Goal: Task Accomplishment & Management: Manage account settings

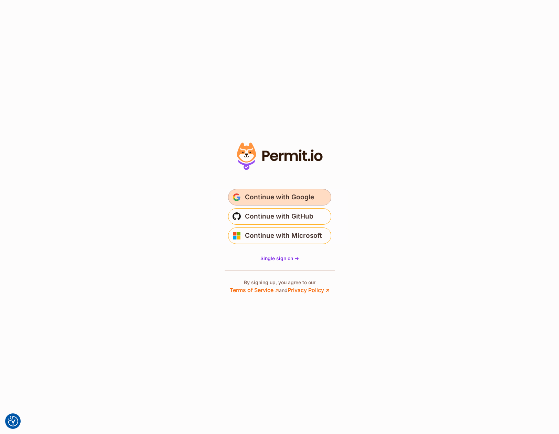
click at [302, 201] on span "Continue with Google" at bounding box center [279, 197] width 69 height 11
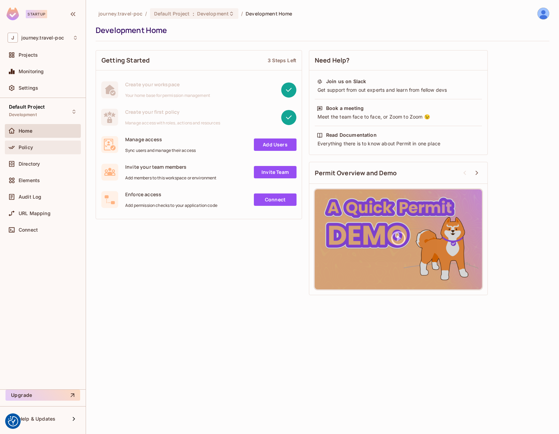
click at [32, 147] on div "Policy" at bounding box center [48, 147] width 59 height 5
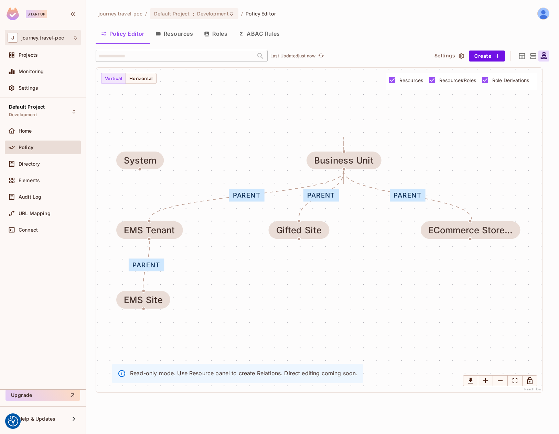
click at [59, 33] on div "J journey.travel-poc" at bounding box center [43, 38] width 70 height 10
click at [34, 56] on span "journey.travel-poc" at bounding box center [39, 58] width 48 height 7
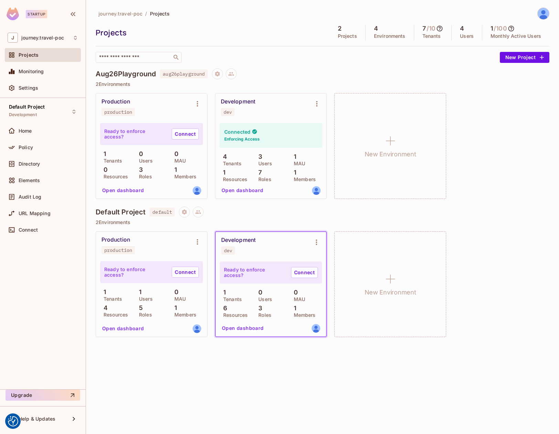
click at [238, 103] on div "Development" at bounding box center [238, 101] width 34 height 7
click at [236, 135] on div "Connected Enforcing Access" at bounding box center [270, 135] width 103 height 25
click at [235, 191] on button "Open dashboard" at bounding box center [242, 190] width 47 height 11
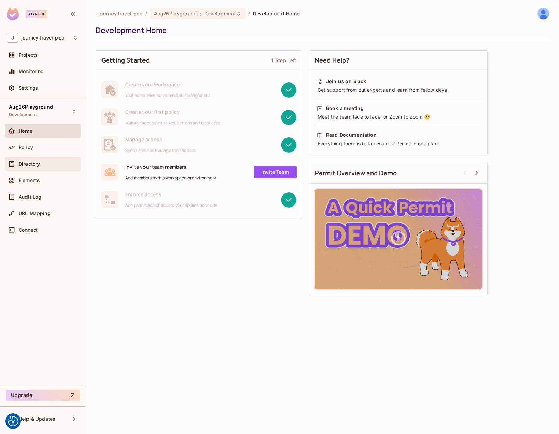
click at [25, 167] on div "Directory" at bounding box center [43, 164] width 76 height 14
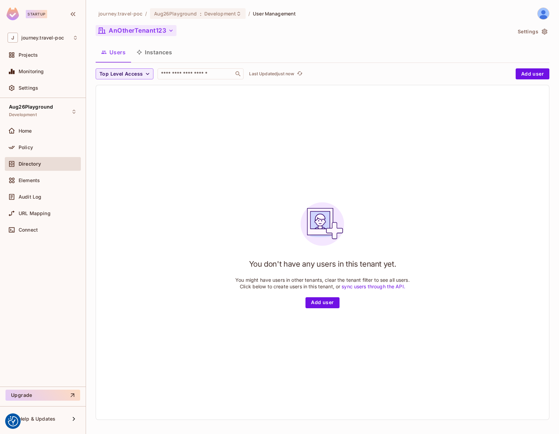
click at [136, 31] on button "AnOtherTenant123" at bounding box center [136, 30] width 81 height 11
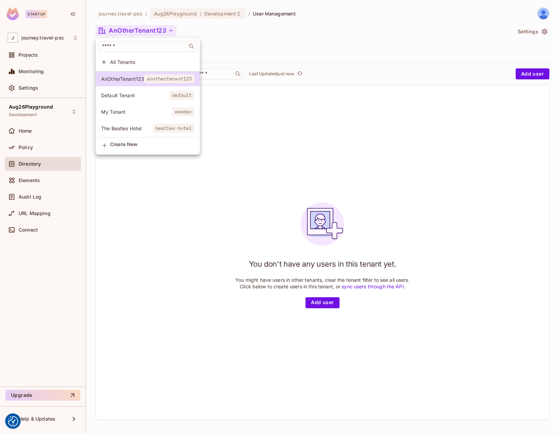
click at [116, 110] on span "My Tenant" at bounding box center [136, 112] width 71 height 7
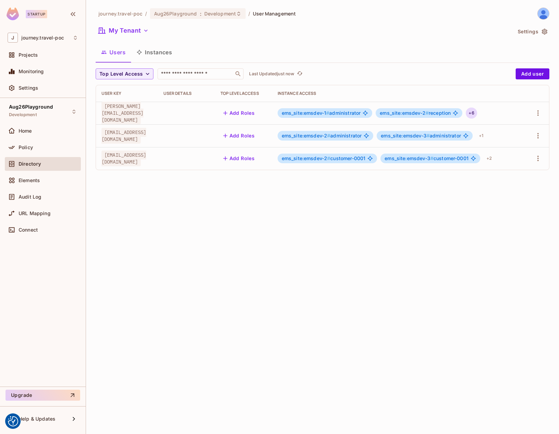
click at [471, 113] on div "+ 6" at bounding box center [470, 113] width 11 height 11
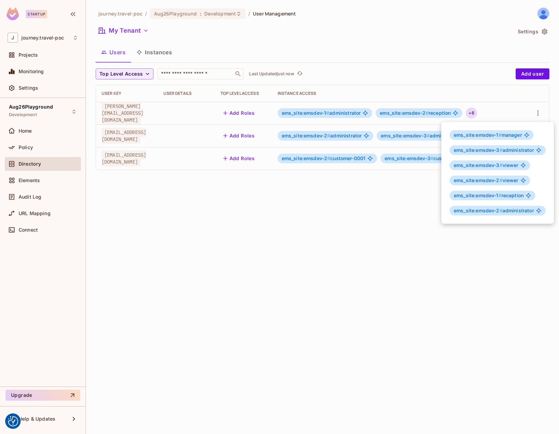
click at [539, 112] on div at bounding box center [279, 217] width 559 height 434
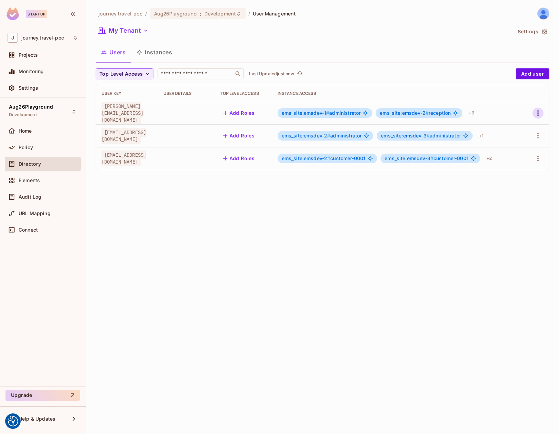
click at [538, 112] on icon "button" at bounding box center [537, 113] width 8 height 8
click at [517, 125] on li "Edit" at bounding box center [507, 128] width 61 height 15
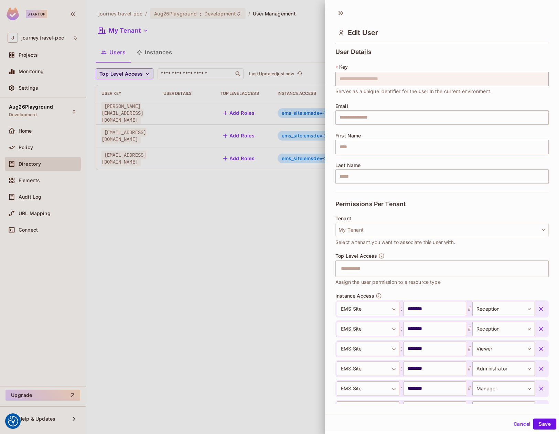
click at [542, 309] on icon "button" at bounding box center [540, 309] width 7 height 7
click at [542, 325] on icon "button" at bounding box center [540, 328] width 7 height 7
click at [542, 309] on icon "button" at bounding box center [540, 309] width 7 height 7
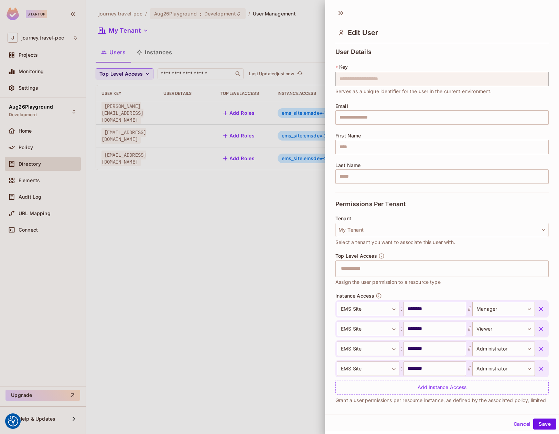
click at [542, 325] on icon "button" at bounding box center [540, 328] width 7 height 7
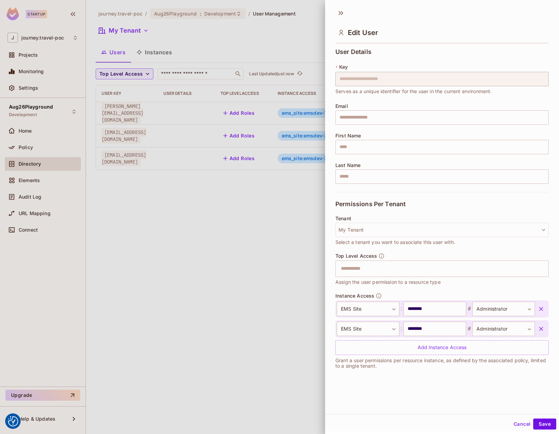
click at [542, 309] on icon "button" at bounding box center [540, 309] width 7 height 7
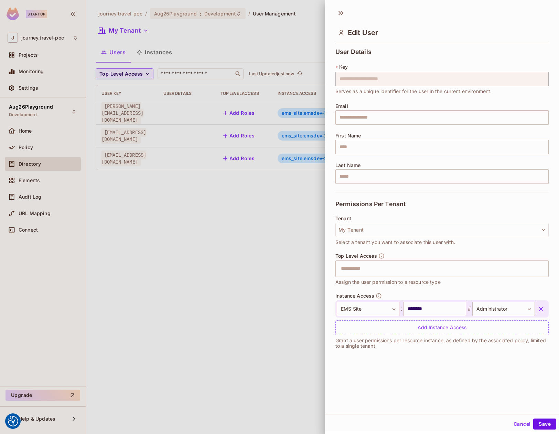
click at [542, 309] on icon "button" at bounding box center [540, 309] width 7 height 7
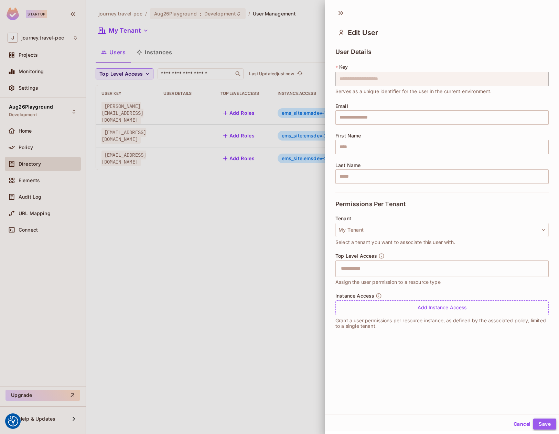
click at [548, 425] on button "Save" at bounding box center [544, 424] width 23 height 11
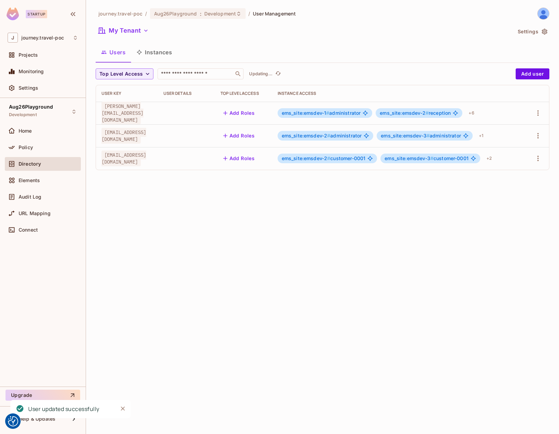
click at [260, 273] on div "journey.travel-poc / Aug26Playground : Development / User Management My Tenant …" at bounding box center [322, 217] width 473 height 434
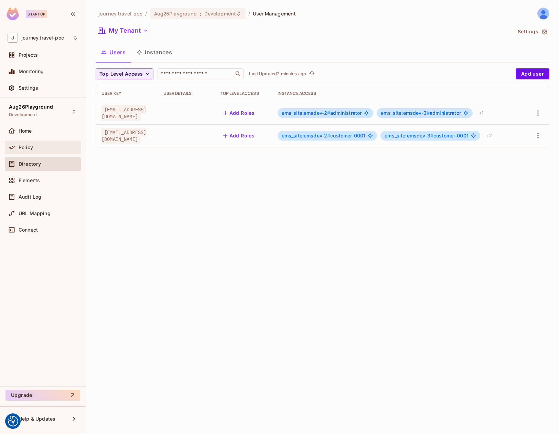
click at [30, 148] on span "Policy" at bounding box center [26, 147] width 14 height 5
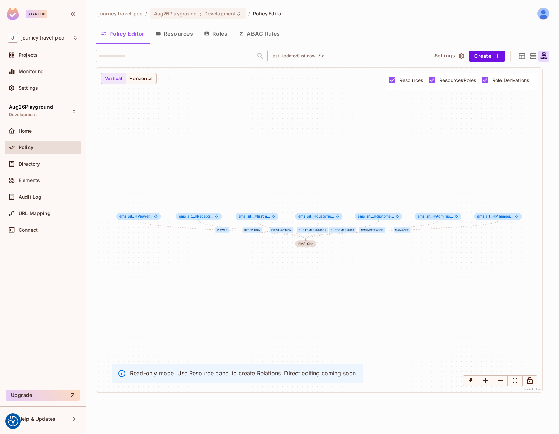
click at [170, 39] on button "Resources" at bounding box center [174, 33] width 48 height 17
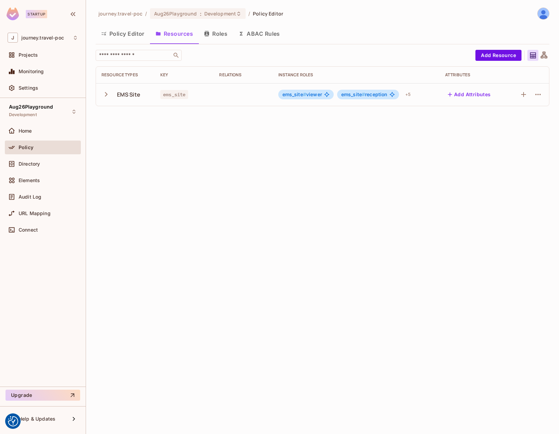
click at [116, 34] on button "Policy Editor" at bounding box center [123, 33] width 54 height 17
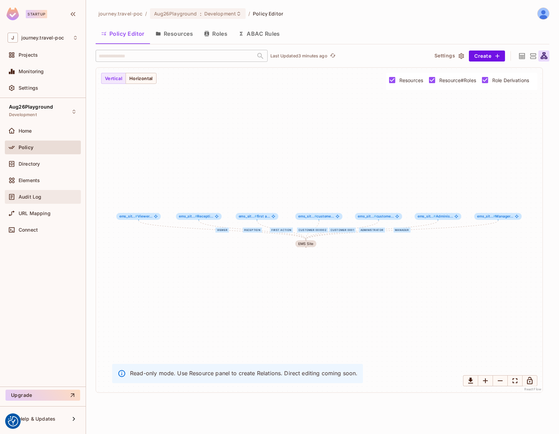
click at [30, 198] on span "Audit Log" at bounding box center [30, 196] width 23 height 5
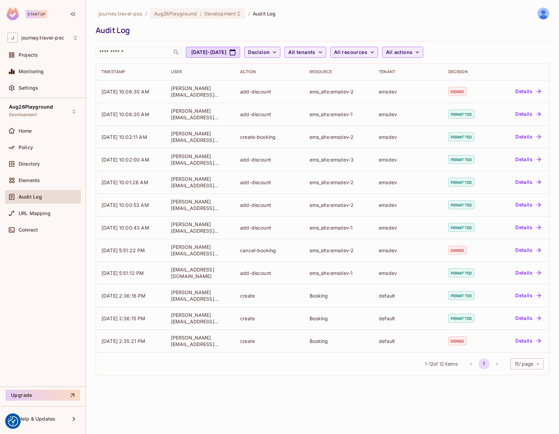
click at [39, 178] on span "Elements" at bounding box center [29, 180] width 21 height 5
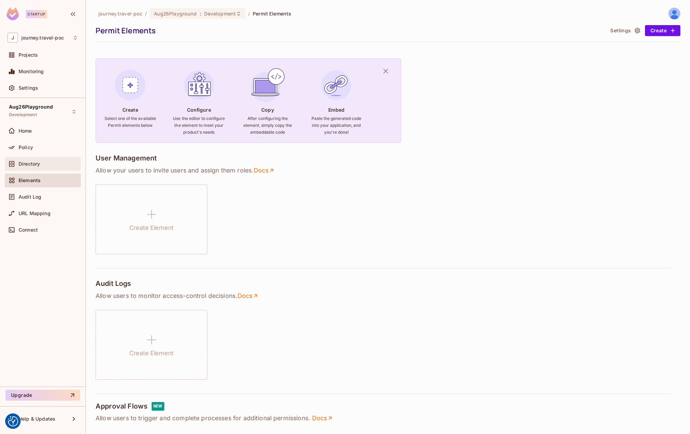
click at [26, 164] on span "Directory" at bounding box center [29, 163] width 21 height 5
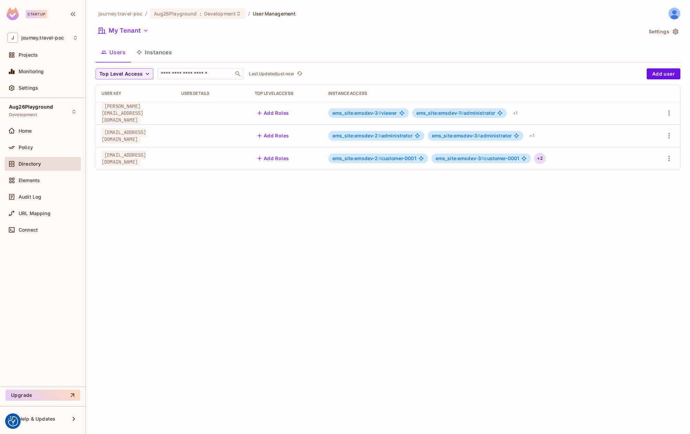
click at [543, 159] on div "+ 2" at bounding box center [539, 158] width 11 height 11
click at [558, 158] on div at bounding box center [345, 217] width 690 height 434
click at [558, 159] on icon "button" at bounding box center [669, 158] width 8 height 8
click at [558, 170] on span "Edit" at bounding box center [632, 174] width 13 height 11
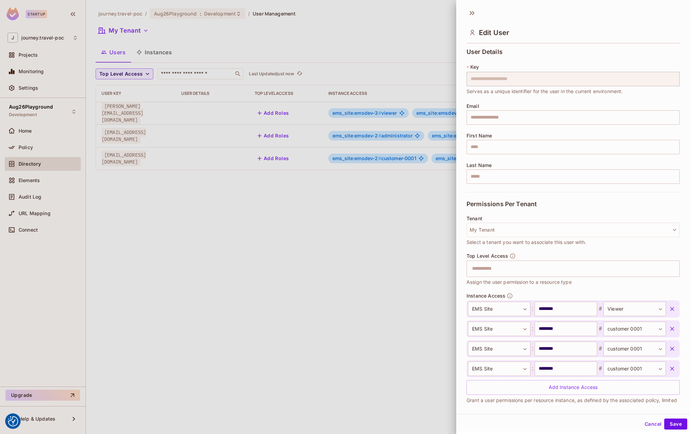
click at [558, 309] on icon "button" at bounding box center [671, 309] width 7 height 7
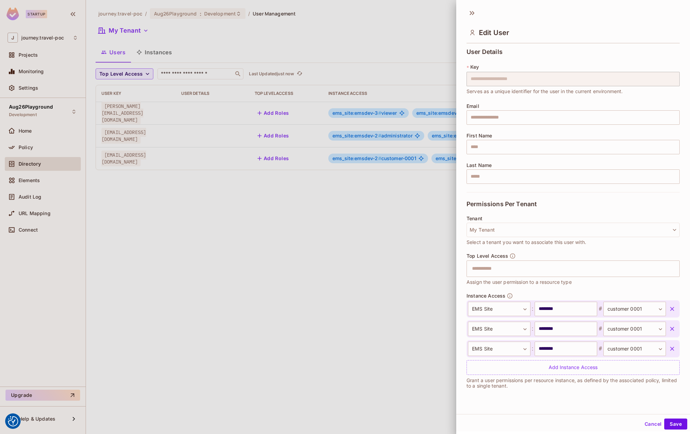
click at [558, 309] on icon "button" at bounding box center [671, 309] width 7 height 7
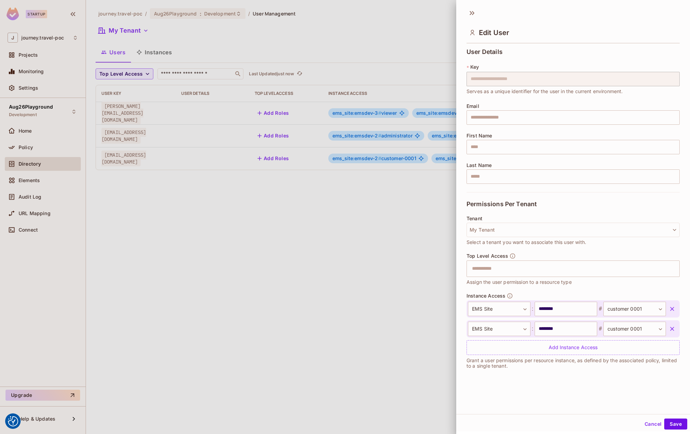
click at [558, 309] on icon "button" at bounding box center [671, 309] width 7 height 7
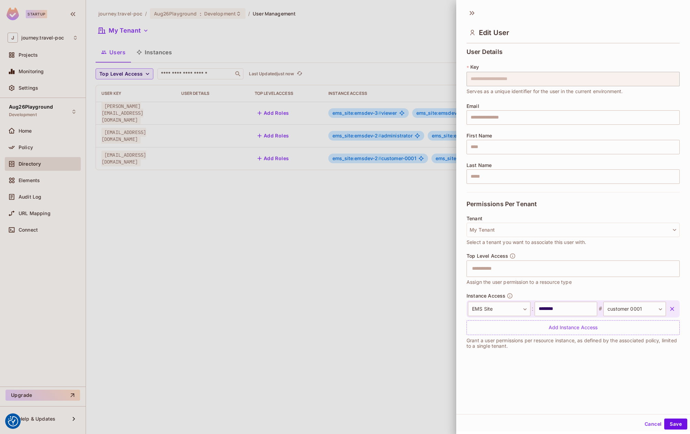
click at [558, 309] on icon "button" at bounding box center [671, 309] width 7 height 7
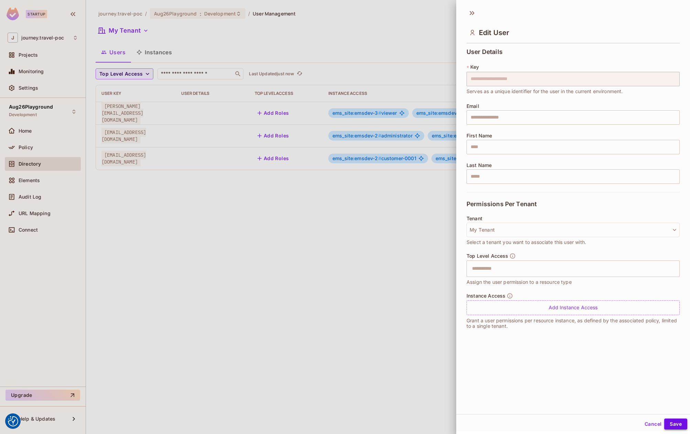
click at [558, 424] on button "Save" at bounding box center [675, 424] width 23 height 11
click at [338, 294] on div "journey.travel-poc / Aug26Playground : Development / User Management My Tenant …" at bounding box center [388, 217] width 604 height 434
